Goal: Communication & Community: Answer question/provide support

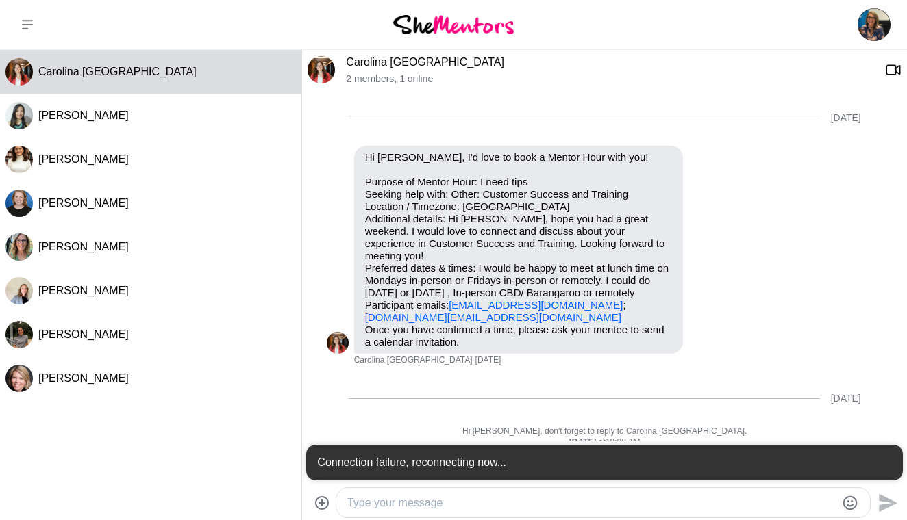
scroll to position [870, 0]
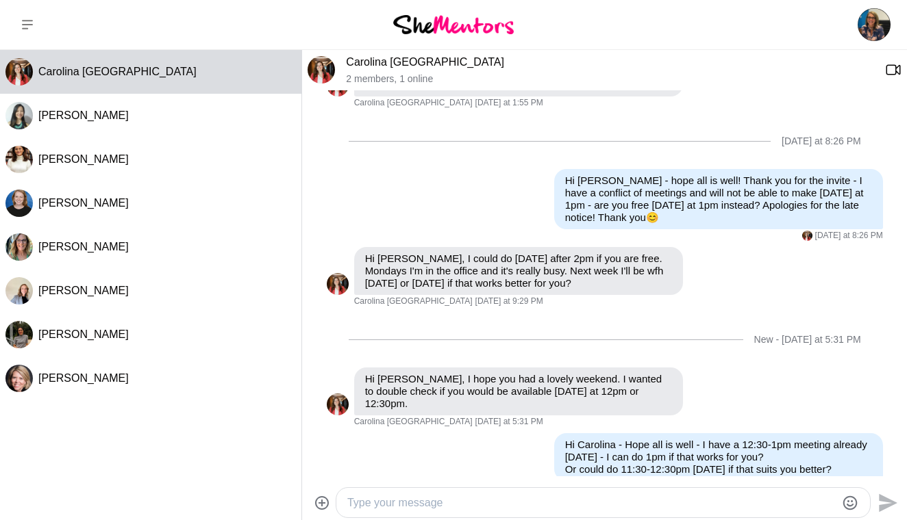
click at [351, 495] on textarea "Type your message" at bounding box center [591, 503] width 488 height 16
type textarea "Hi Carolina - Hope all is well"
click at [24, 18] on button at bounding box center [27, 24] width 55 height 49
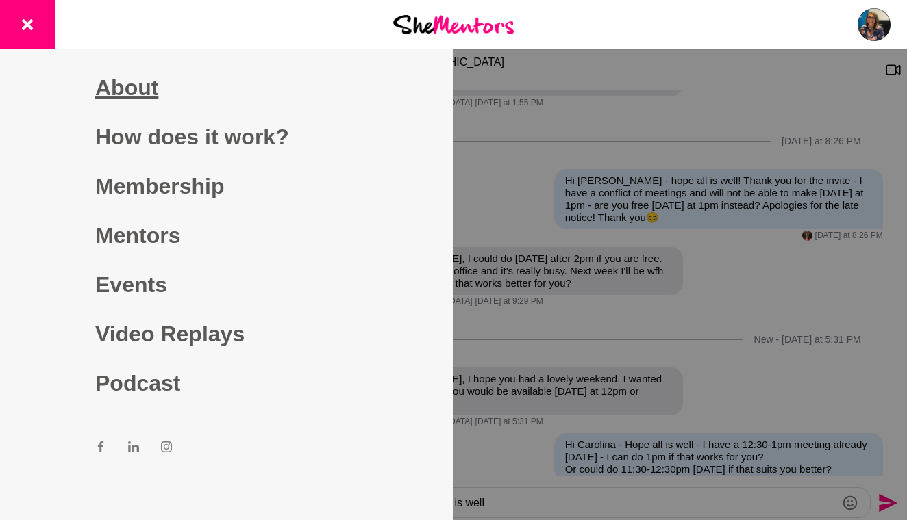
click at [141, 90] on link "About" at bounding box center [226, 87] width 263 height 49
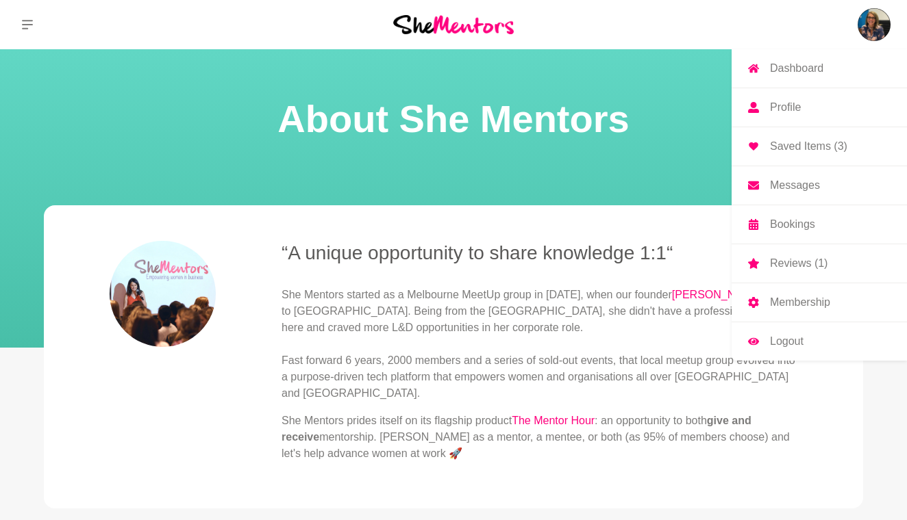
click at [881, 25] on img at bounding box center [873, 24] width 33 height 33
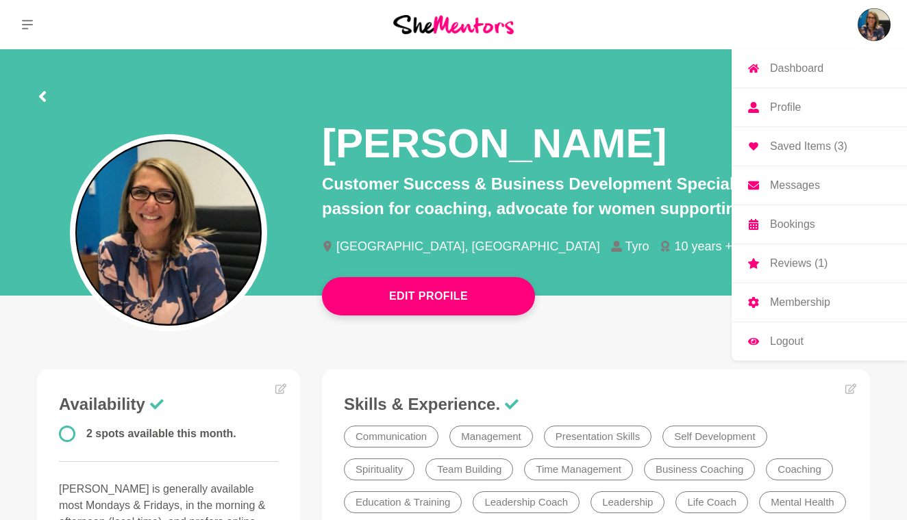
click at [802, 184] on p "Messages" at bounding box center [795, 185] width 50 height 11
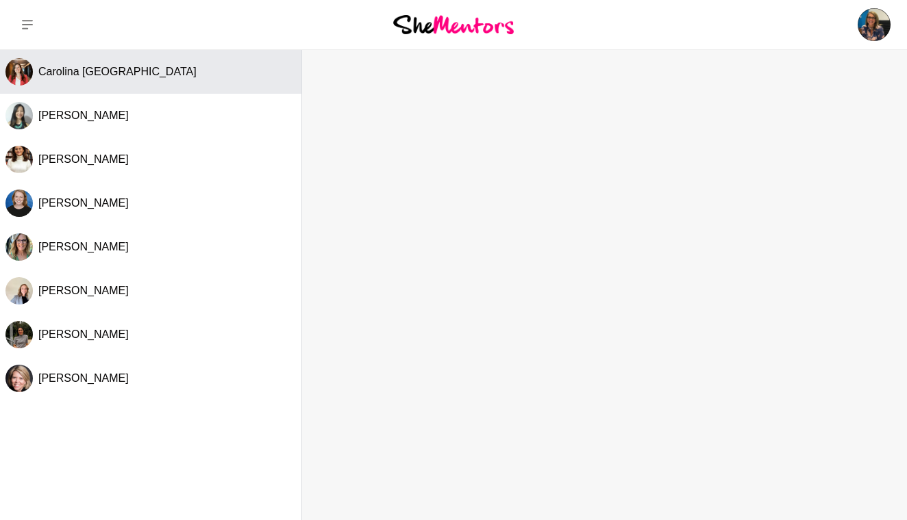
click at [113, 71] on span "Carolina [GEOGRAPHIC_DATA]" at bounding box center [117, 72] width 158 height 12
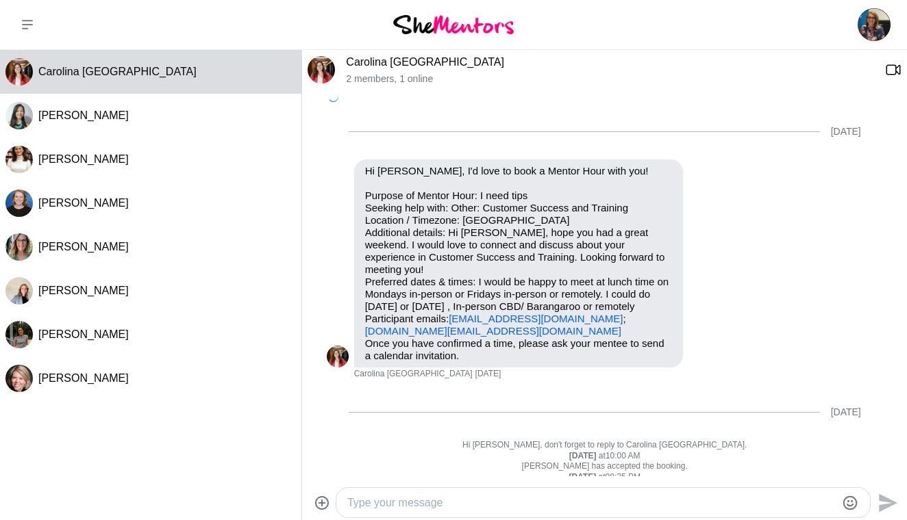
scroll to position [870, 0]
